Goal: Task Accomplishment & Management: Manage account settings

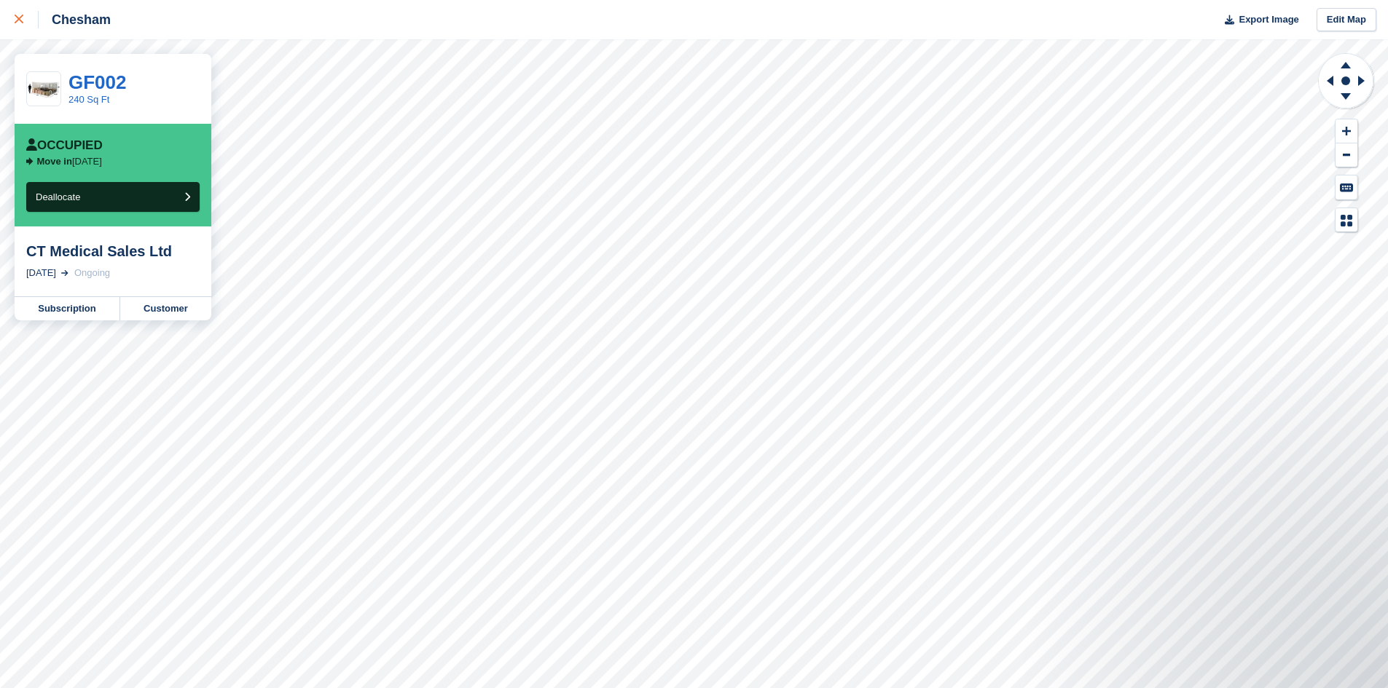
click at [12, 24] on link at bounding box center [19, 19] width 39 height 39
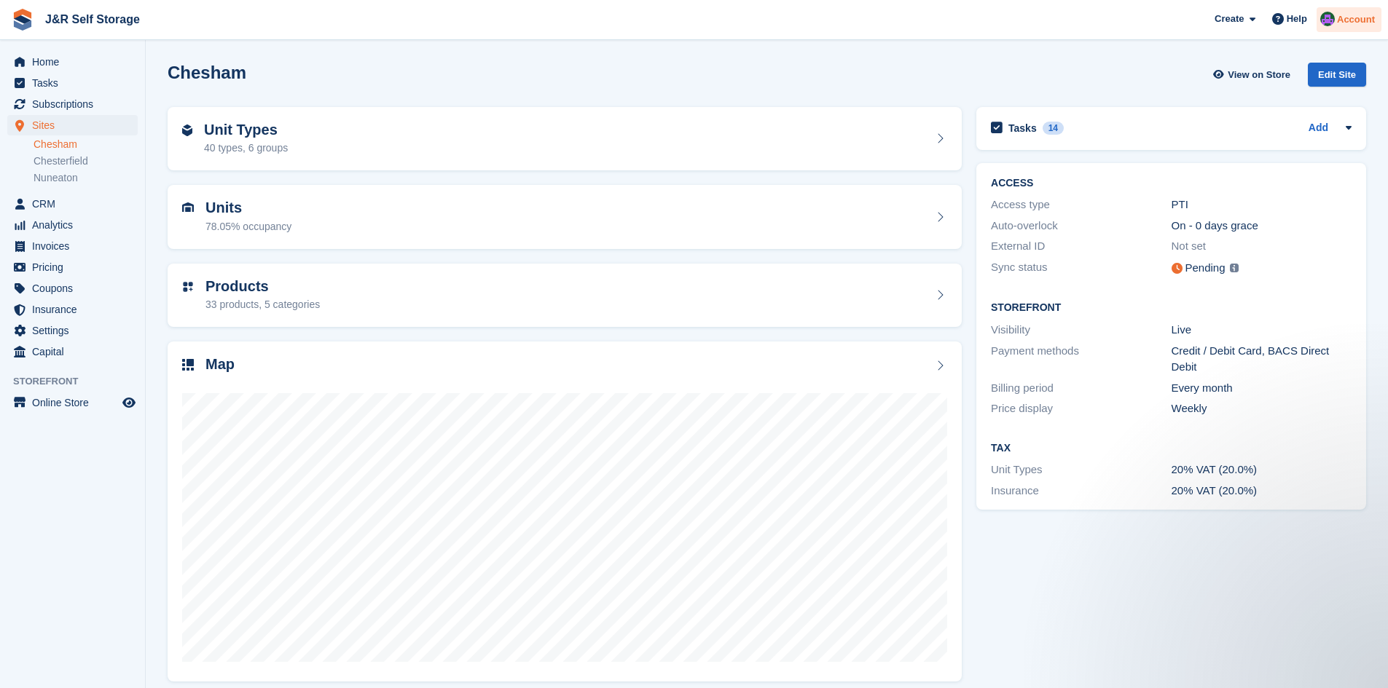
click at [1359, 20] on span "Account" at bounding box center [1356, 19] width 38 height 15
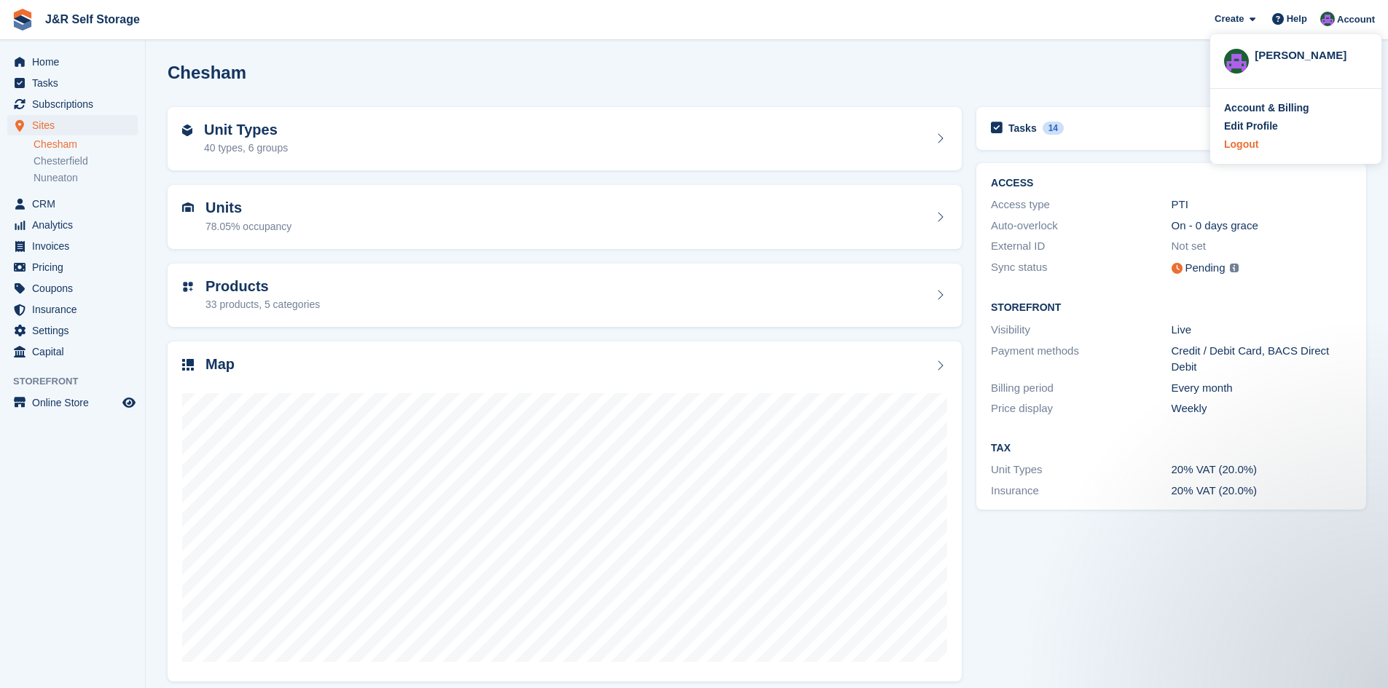
click at [1237, 146] on div "Logout" at bounding box center [1241, 144] width 34 height 15
